Goal: Task Accomplishment & Management: Use online tool/utility

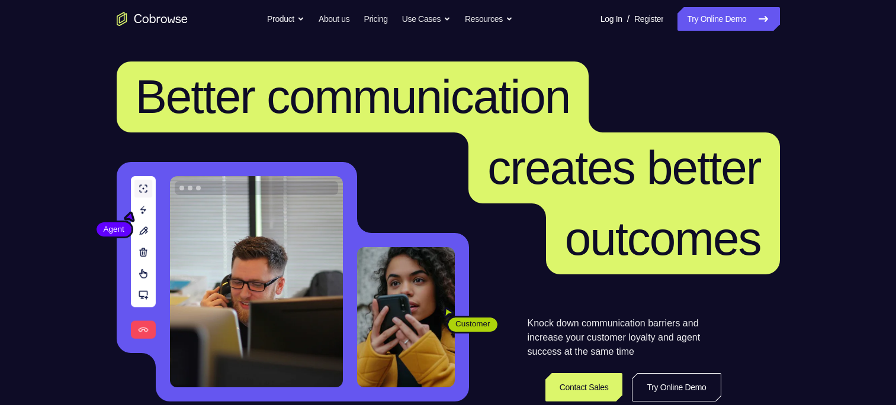
click at [743, 21] on link "Try Online Demo" at bounding box center [728, 19] width 102 height 24
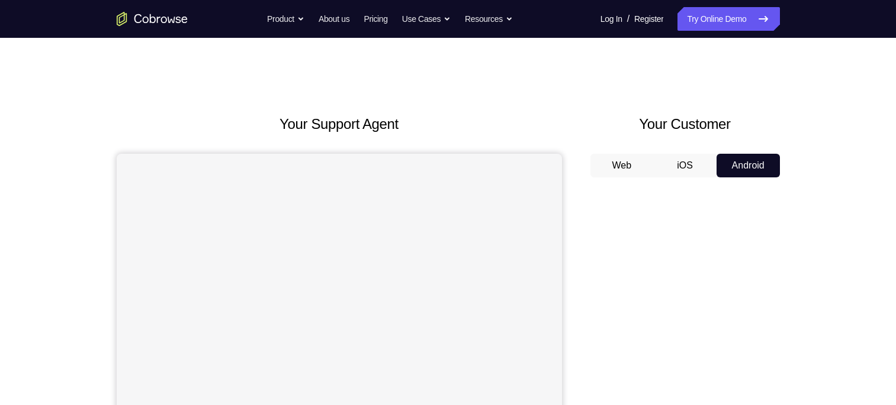
scroll to position [121, 0]
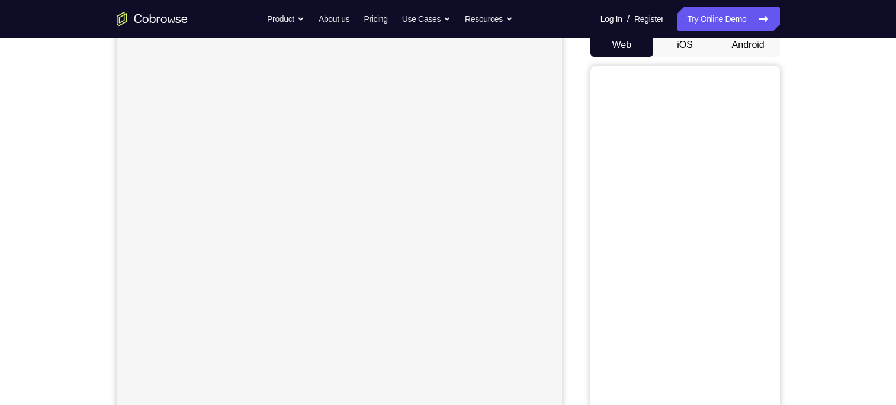
click at [743, 51] on button "Android" at bounding box center [747, 45] width 63 height 24
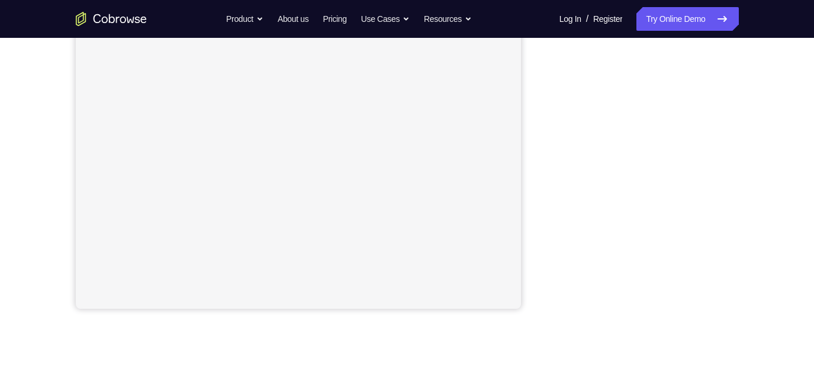
scroll to position [242, 0]
